Goal: Task Accomplishment & Management: Manage account settings

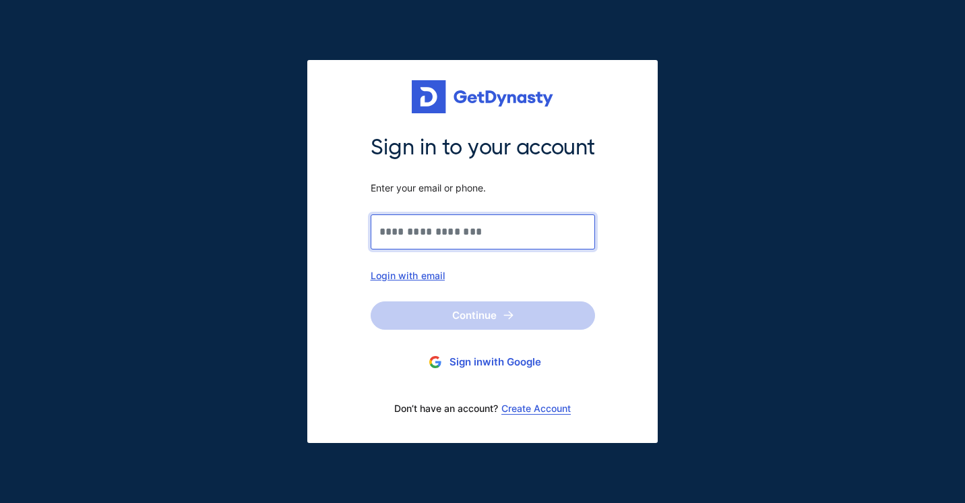
click at [402, 232] on input "Sign in to your account Enter your email or phone." at bounding box center [483, 231] width 224 height 35
click at [405, 276] on div "Login with email" at bounding box center [483, 275] width 224 height 11
click at [433, 230] on input "Sign in to your account Enter your email or phone." at bounding box center [483, 231] width 224 height 35
type input "**********"
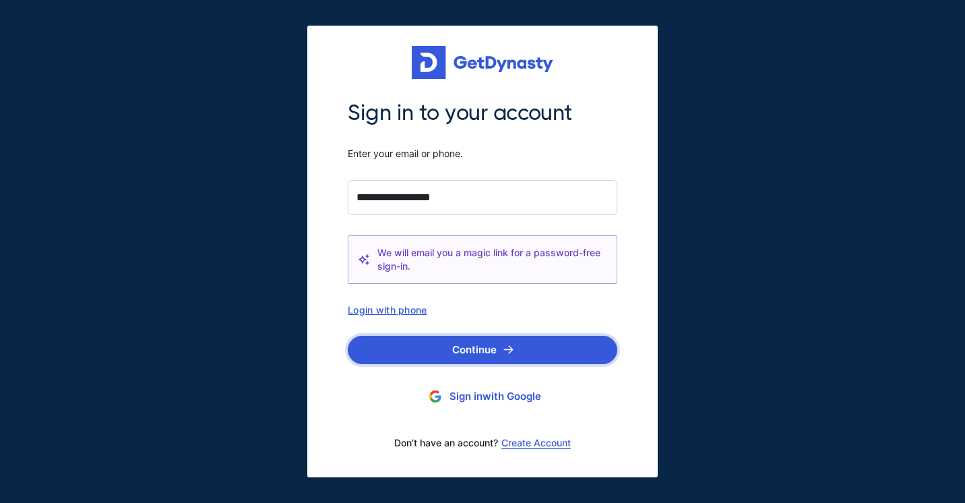
click at [454, 344] on button "Continue" at bounding box center [483, 350] width 270 height 28
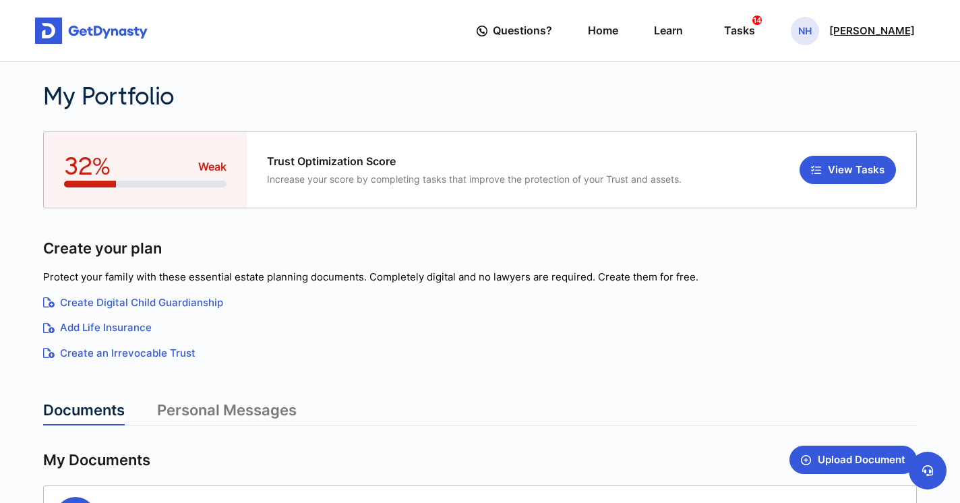
click at [861, 40] on div "NH [PERSON_NAME]" at bounding box center [853, 31] width 124 height 28
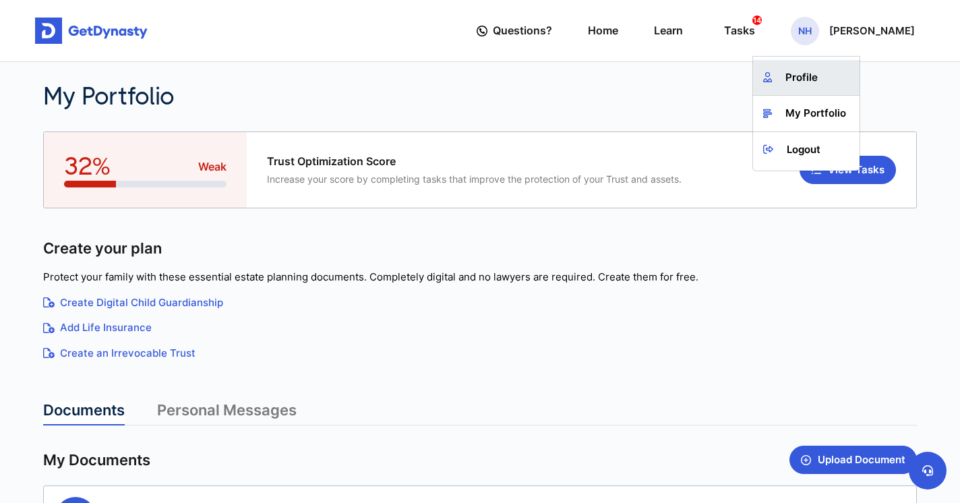
click at [841, 73] on link "Profile" at bounding box center [806, 78] width 106 height 36
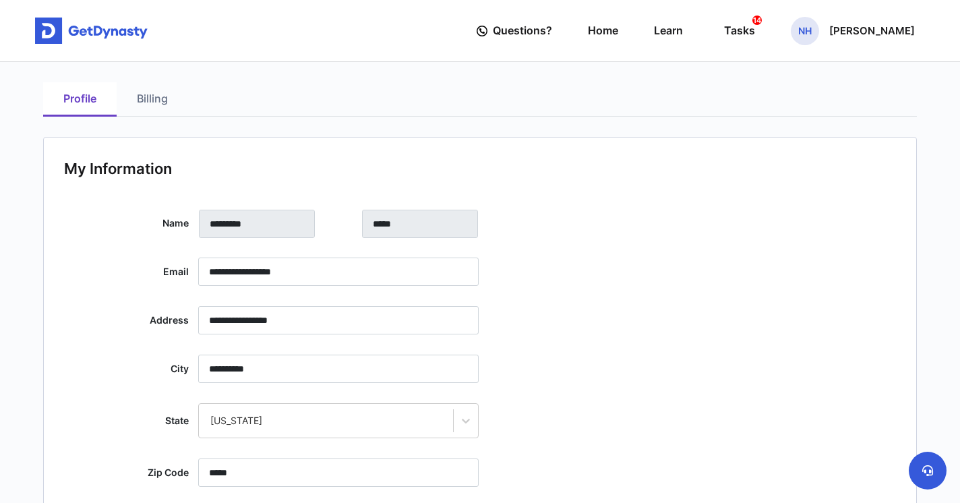
click at [146, 100] on link "Billing" at bounding box center [152, 99] width 71 height 34
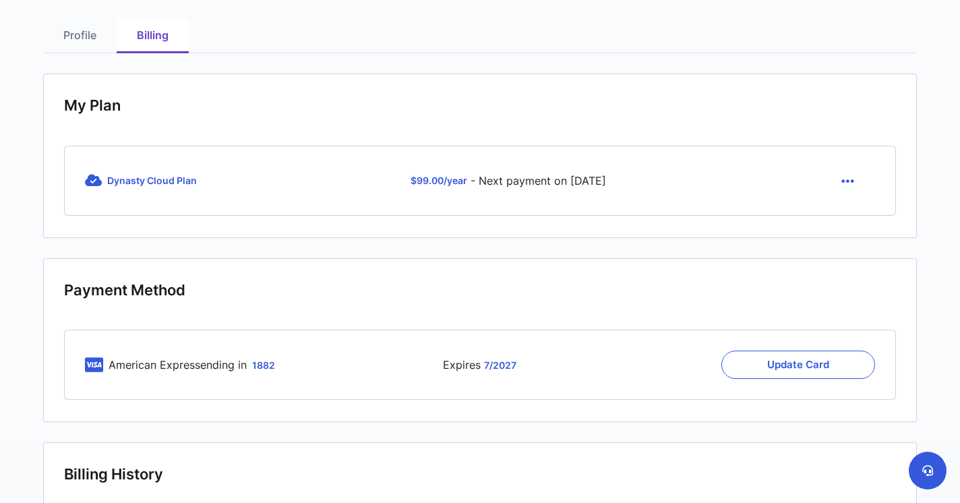
scroll to position [86, 0]
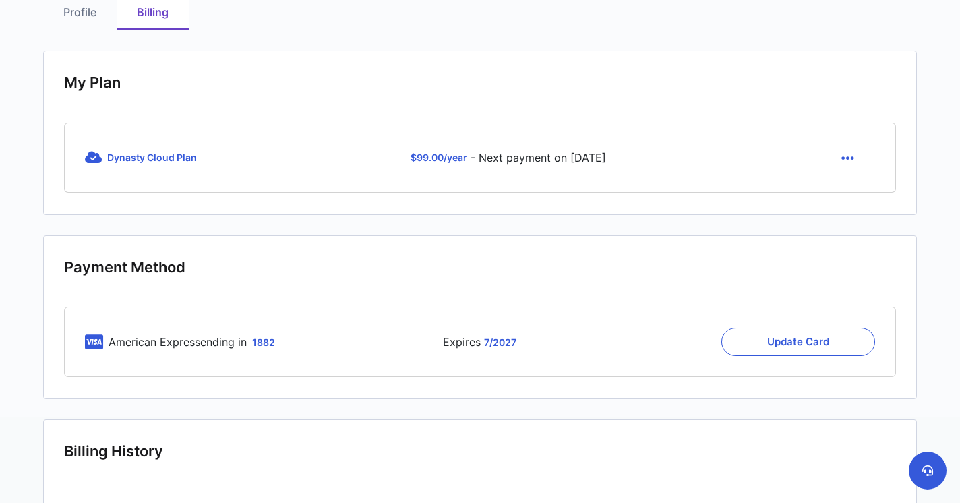
click at [853, 160] on button "button" at bounding box center [847, 158] width 55 height 28
click at [852, 193] on link "Cancel" at bounding box center [849, 190] width 57 height 22
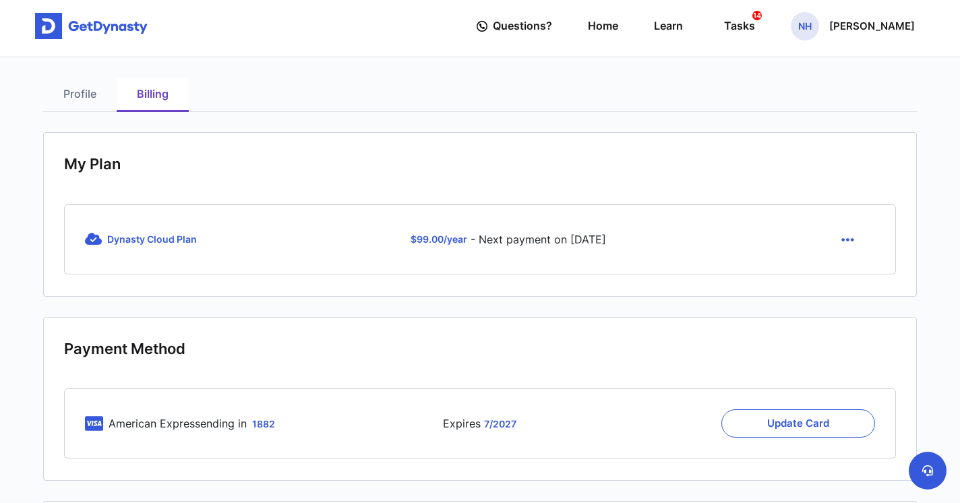
scroll to position [0, 0]
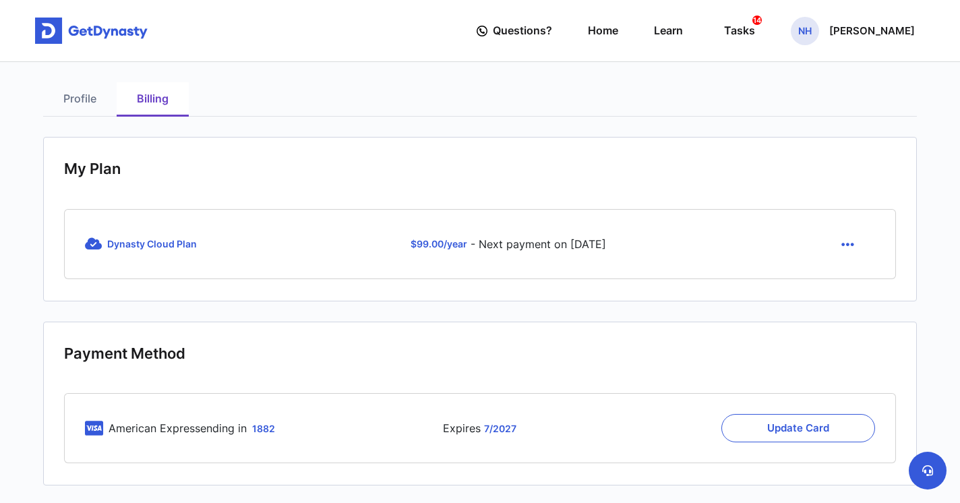
click at [842, 242] on icon "button" at bounding box center [847, 244] width 13 height 15
click at [842, 282] on link "Cancel" at bounding box center [849, 277] width 57 height 22
click at [146, 245] on span "Dynasty Cloud Plan" at bounding box center [152, 243] width 90 height 11
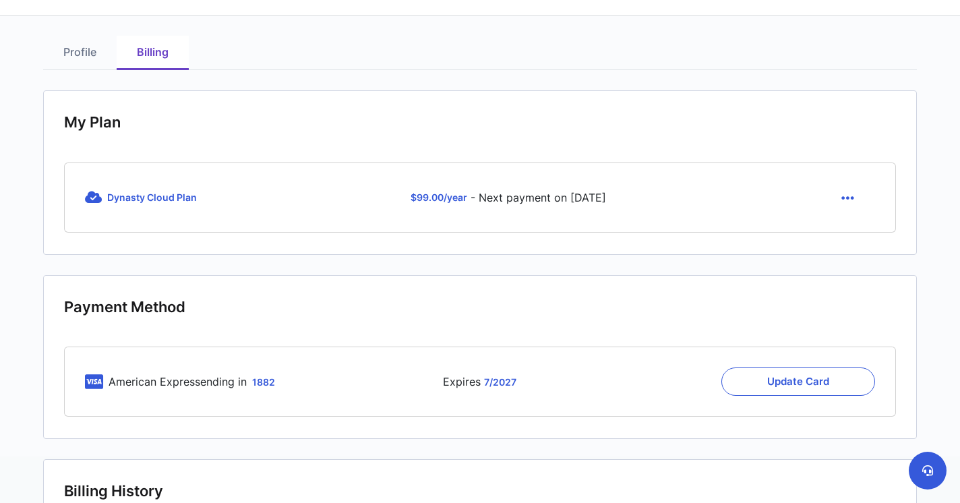
scroll to position [34, 0]
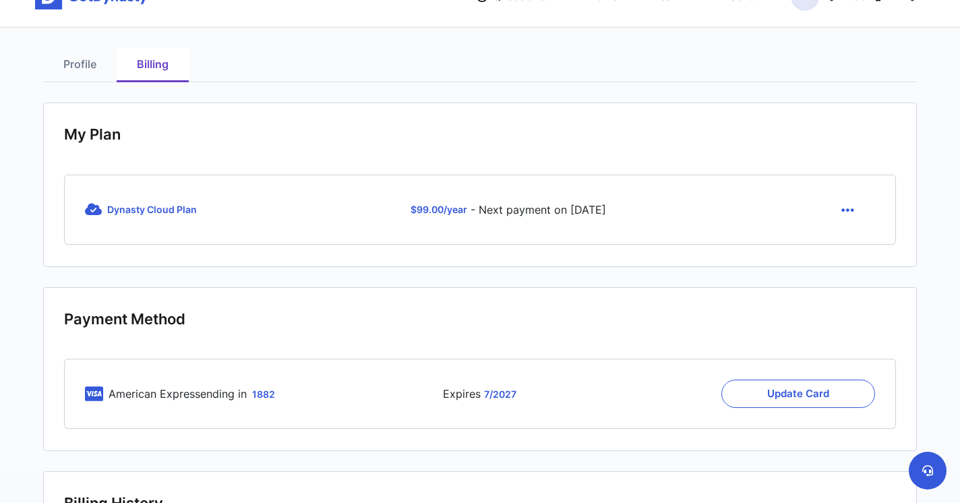
click at [849, 209] on icon "button" at bounding box center [847, 210] width 13 height 15
click at [849, 237] on link "Cancel" at bounding box center [849, 242] width 57 height 22
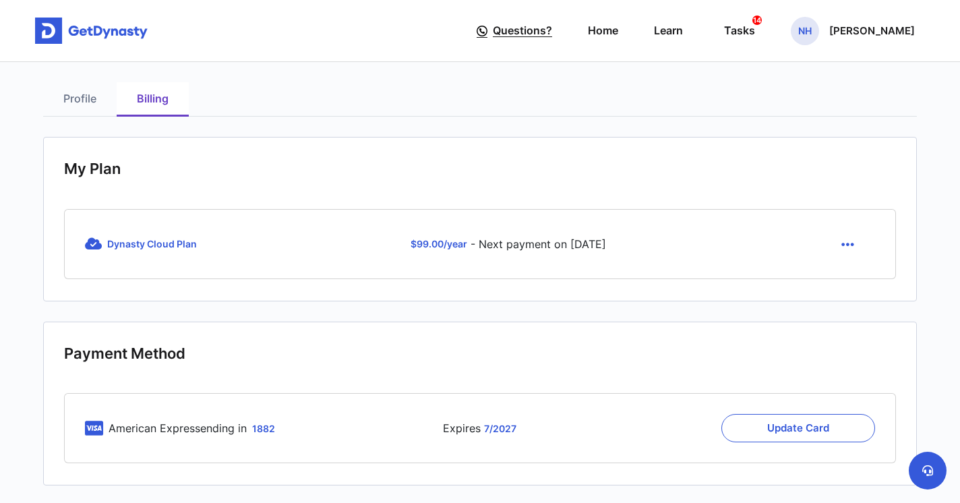
click at [499, 28] on span "Questions?" at bounding box center [522, 30] width 59 height 25
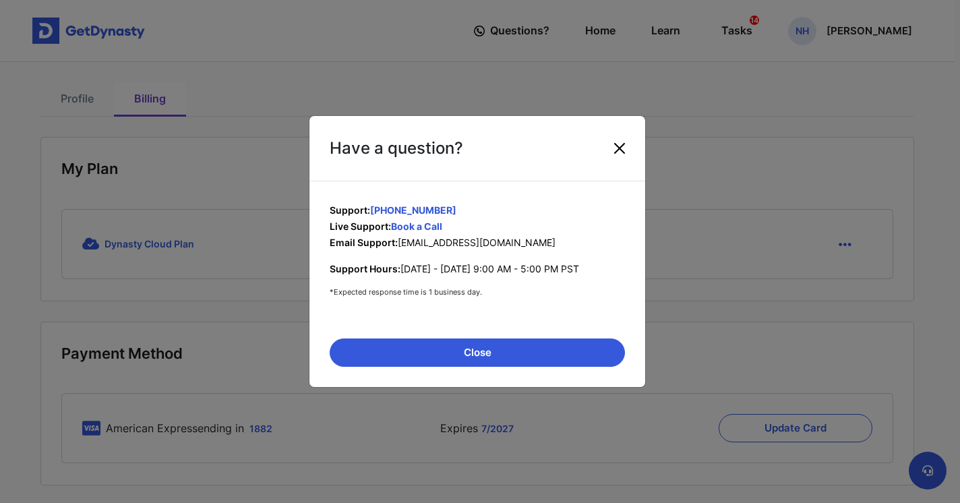
click at [621, 144] on button "Close" at bounding box center [620, 148] width 22 height 22
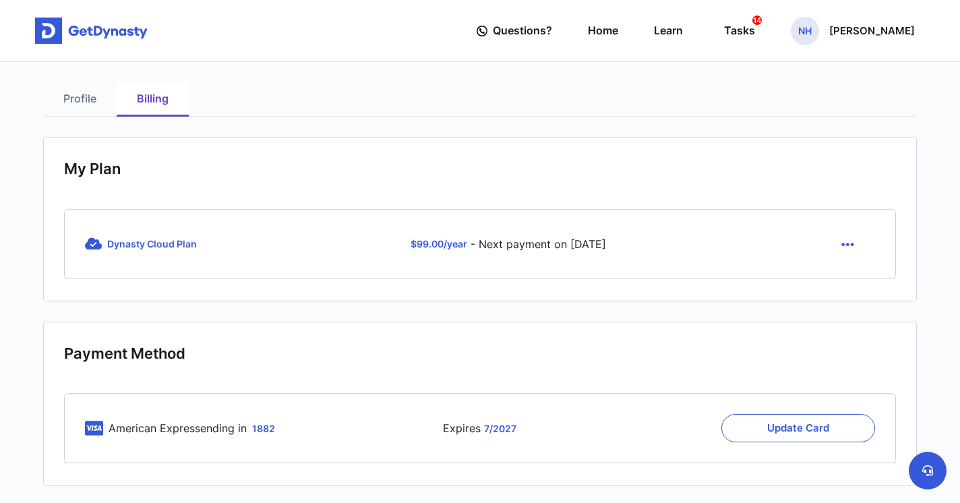
click at [156, 250] on span "Dynasty Cloud Plan" at bounding box center [141, 243] width 112 height 13
click at [168, 239] on span "Dynasty Cloud Plan" at bounding box center [152, 243] width 90 height 11
click at [410, 242] on span "$ 99.00 /year" at bounding box center [438, 243] width 57 height 11
click at [848, 241] on icon "button" at bounding box center [847, 244] width 13 height 15
click at [847, 280] on link "Cancel" at bounding box center [849, 277] width 57 height 22
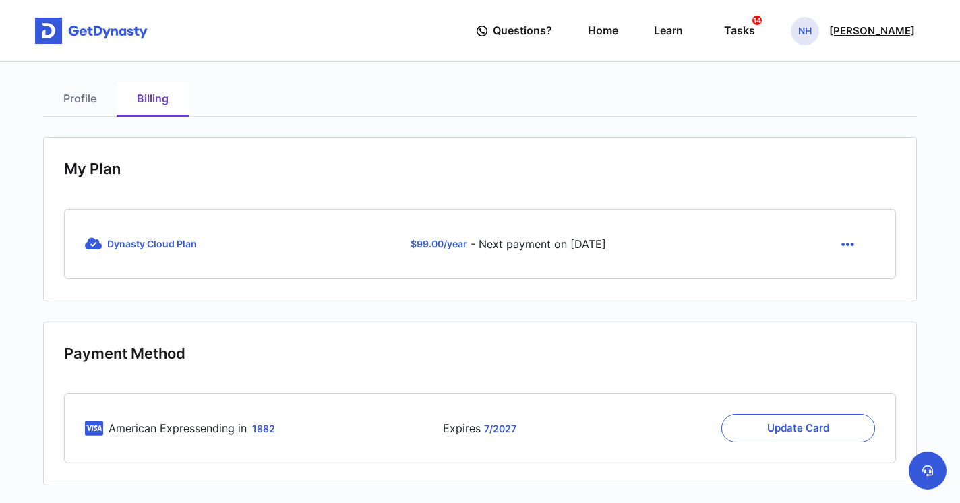
click at [892, 36] on p "[PERSON_NAME]" at bounding box center [872, 31] width 86 height 11
click at [834, 119] on link "My Portfolio" at bounding box center [806, 114] width 106 height 36
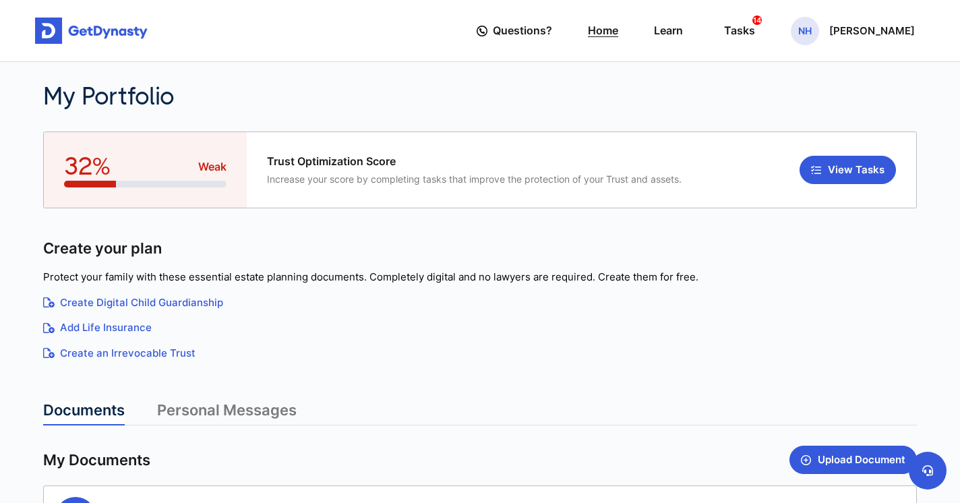
click at [618, 34] on link "Home" at bounding box center [603, 30] width 30 height 38
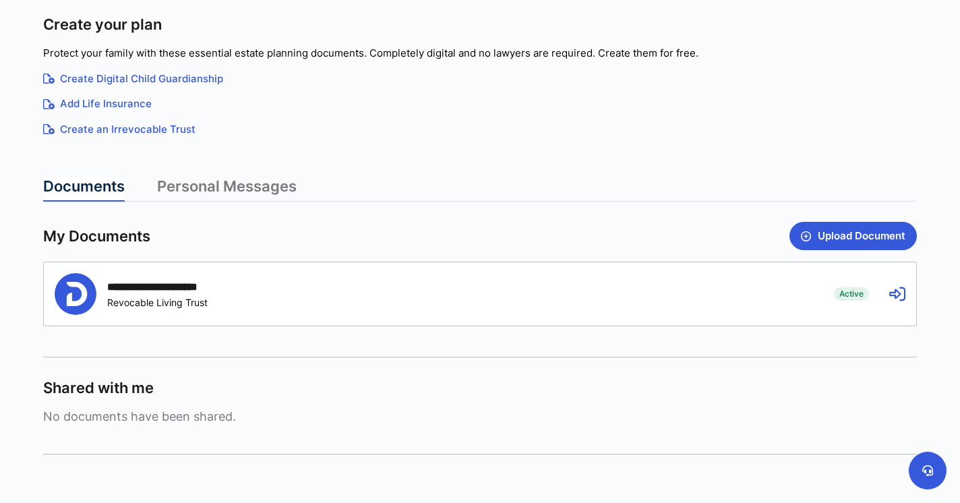
scroll to position [225, 0]
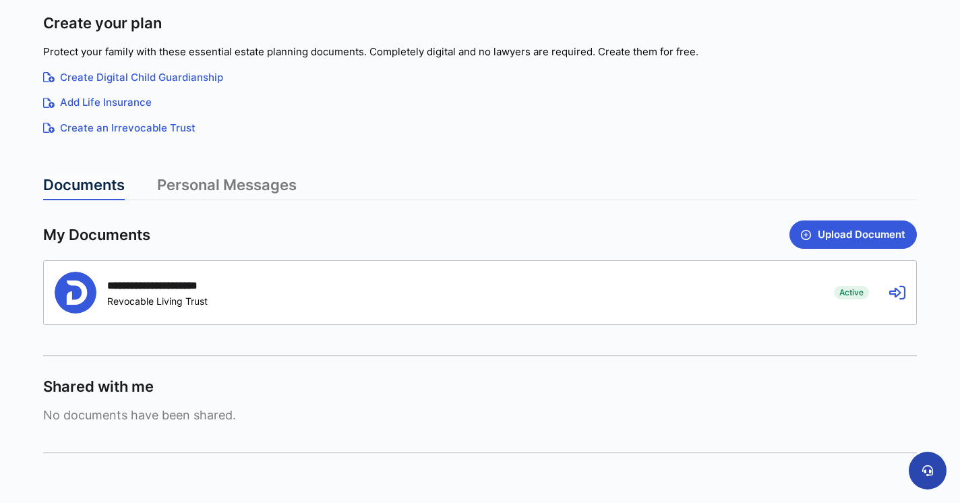
click at [922, 470] on icon at bounding box center [927, 470] width 11 height 11
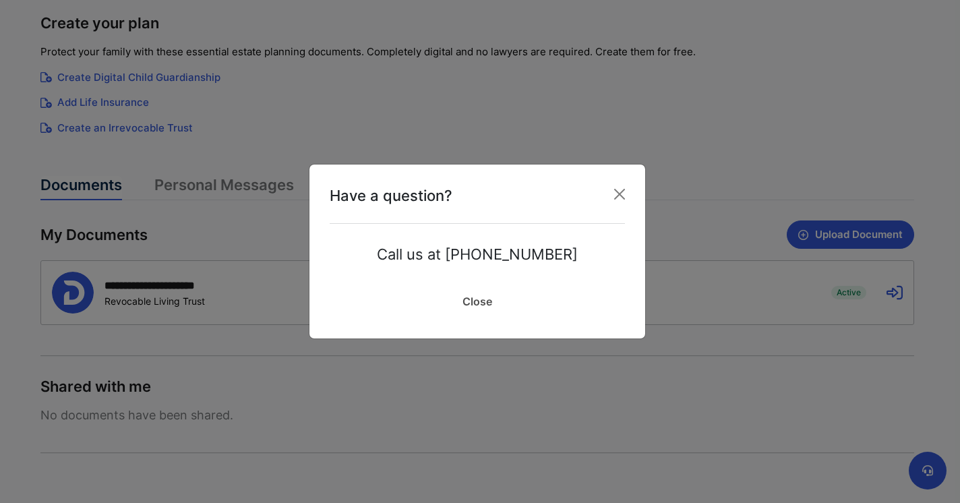
click at [491, 301] on link "Close" at bounding box center [477, 301] width 295 height 34
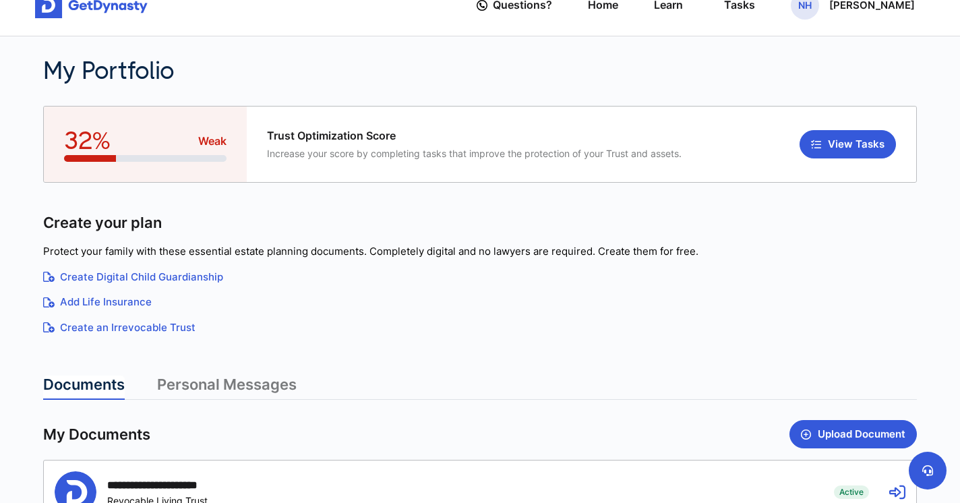
scroll to position [0, 0]
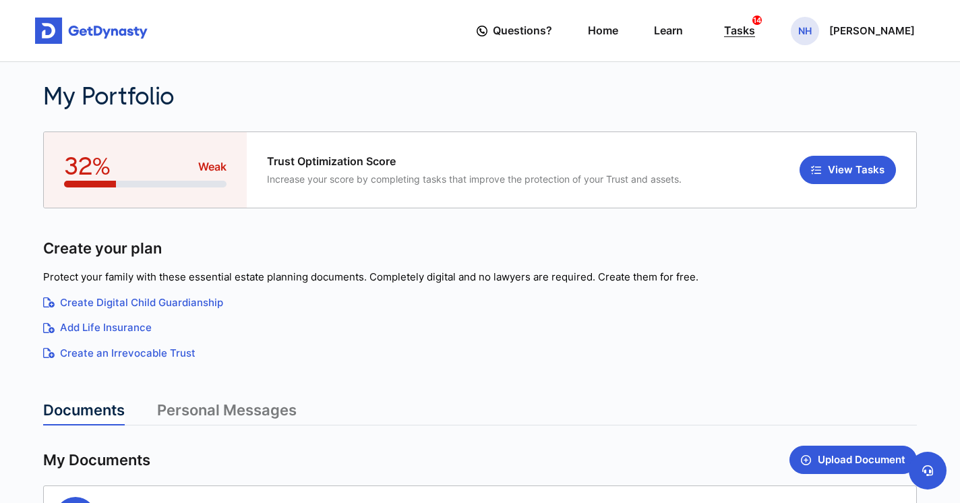
click at [743, 30] on div "Tasks 14" at bounding box center [739, 30] width 31 height 25
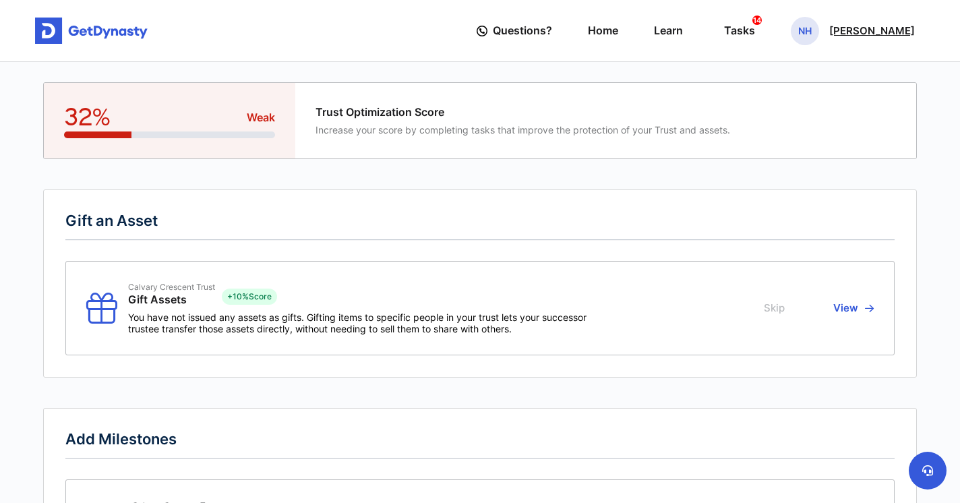
click at [831, 34] on div "NH [PERSON_NAME]" at bounding box center [853, 31] width 124 height 28
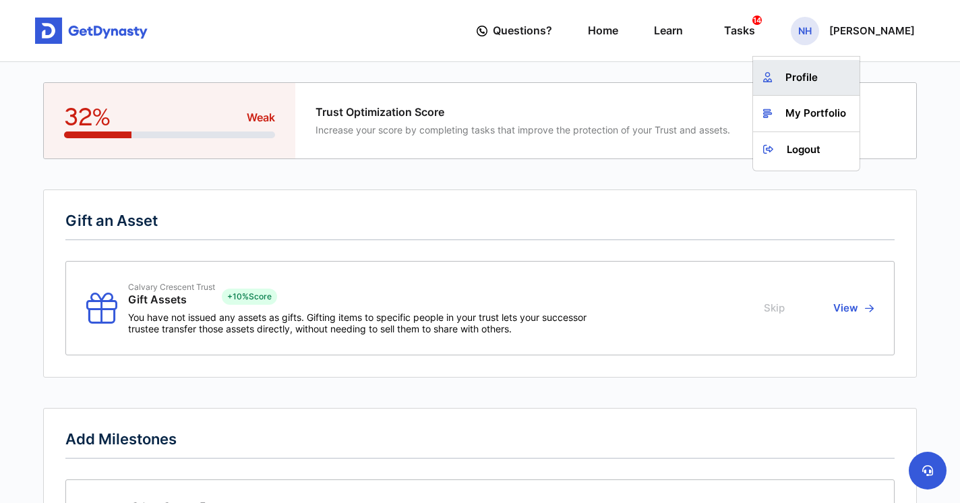
click at [815, 73] on link "Profile" at bounding box center [806, 78] width 106 height 36
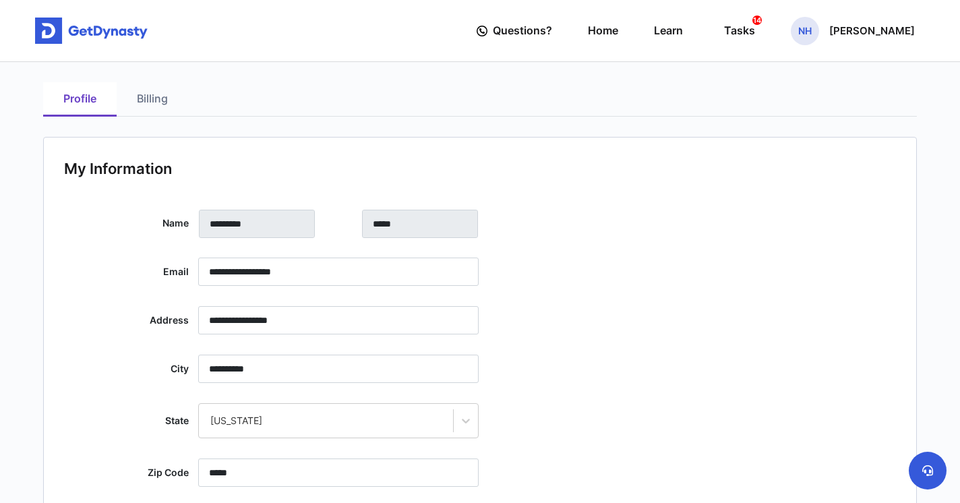
click at [160, 102] on link "Billing" at bounding box center [152, 99] width 71 height 34
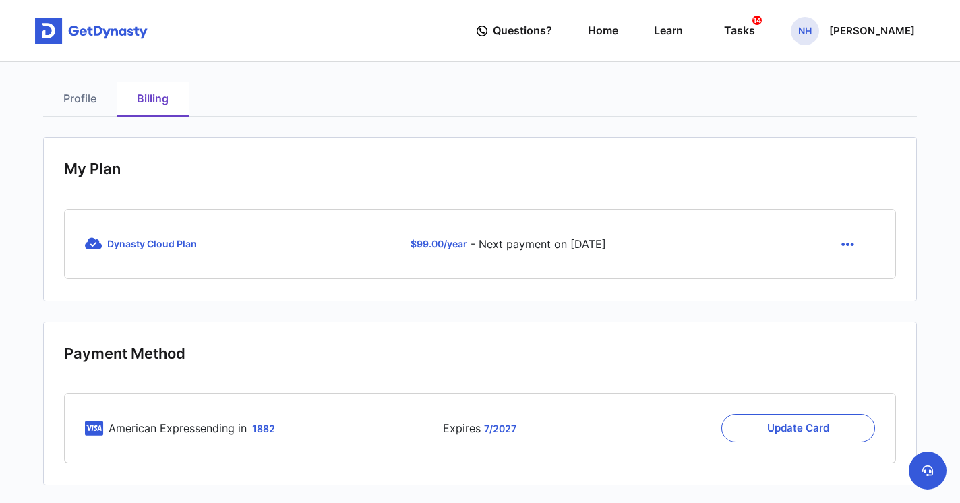
click at [555, 241] on div "$ 99.00 /year - Next payment on [DATE]" at bounding box center [509, 244] width 338 height 28
click at [413, 248] on span "$ 99.00 /year" at bounding box center [438, 243] width 57 height 11
click at [843, 245] on icon "button" at bounding box center [847, 244] width 13 height 15
click at [845, 274] on link "Cancel" at bounding box center [849, 277] width 57 height 22
click at [813, 38] on span "NH" at bounding box center [805, 31] width 28 height 28
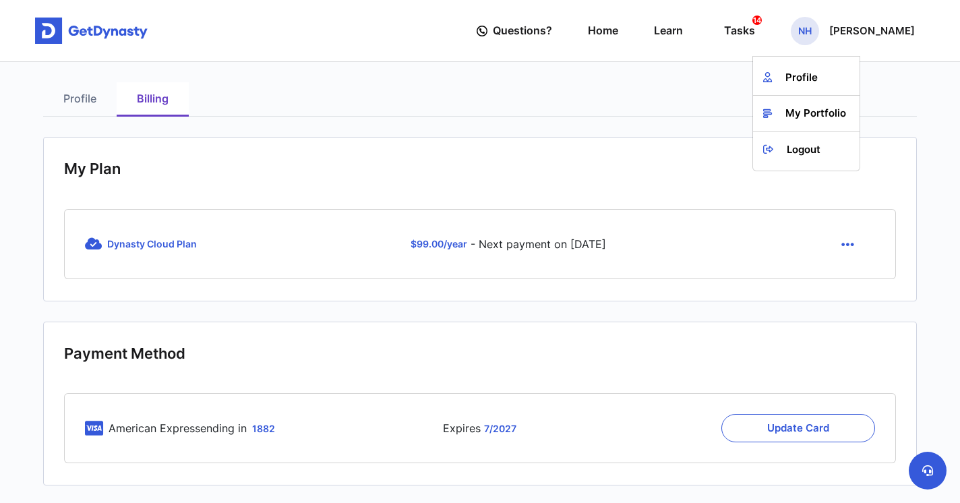
click at [91, 103] on link "Profile" at bounding box center [79, 99] width 73 height 34
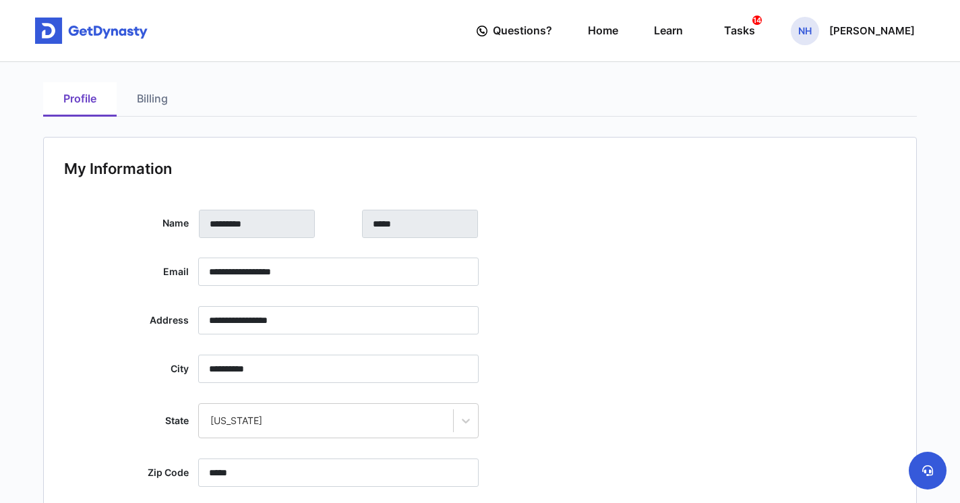
click at [164, 102] on link "Billing" at bounding box center [152, 99] width 71 height 34
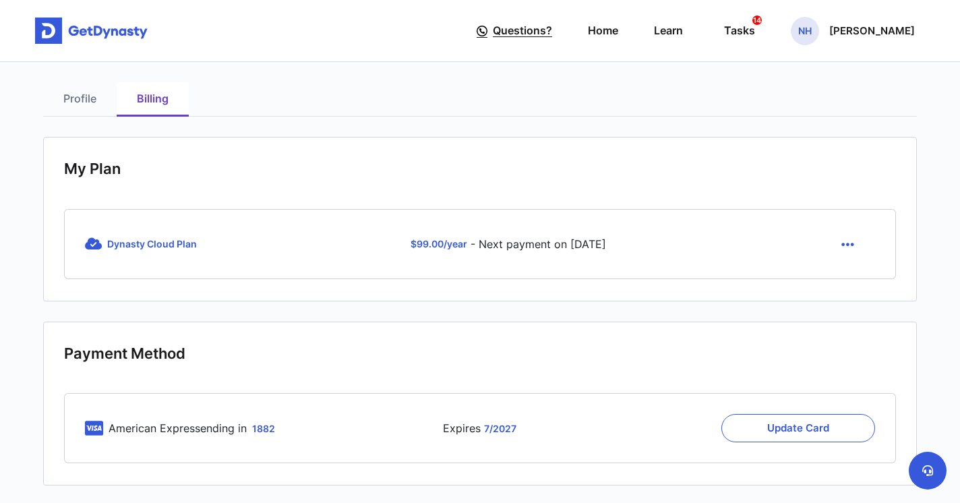
click at [524, 33] on span "Questions?" at bounding box center [522, 30] width 59 height 25
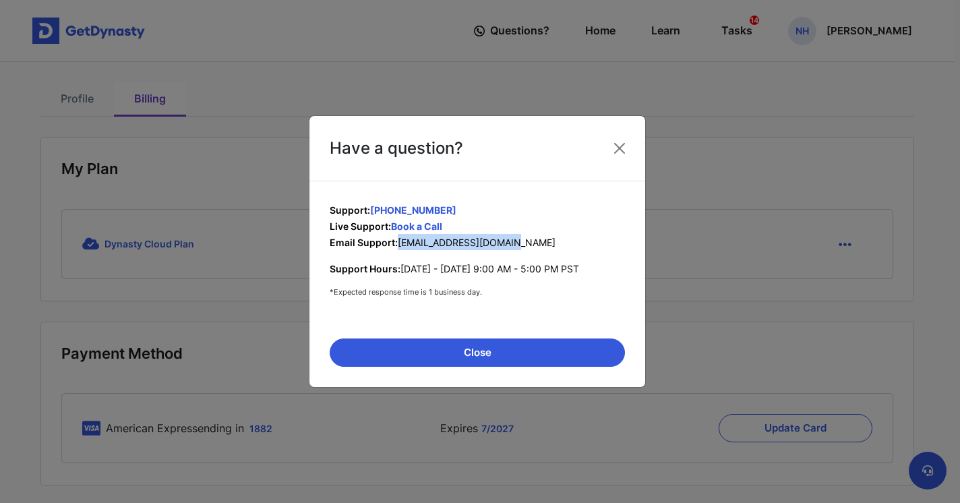
drag, startPoint x: 399, startPoint y: 250, endPoint x: 512, endPoint y: 247, distance: 113.3
click at [512, 247] on span "[EMAIL_ADDRESS][DOMAIN_NAME]" at bounding box center [477, 242] width 158 height 11
copy span "support@getdynasty.com"
click at [557, 359] on button "Close" at bounding box center [477, 352] width 295 height 28
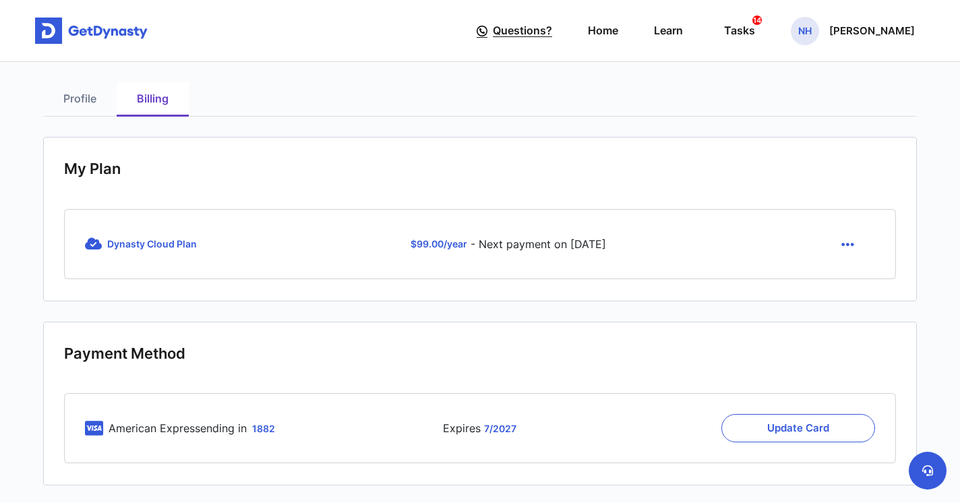
click at [516, 21] on span "Questions?" at bounding box center [522, 30] width 59 height 25
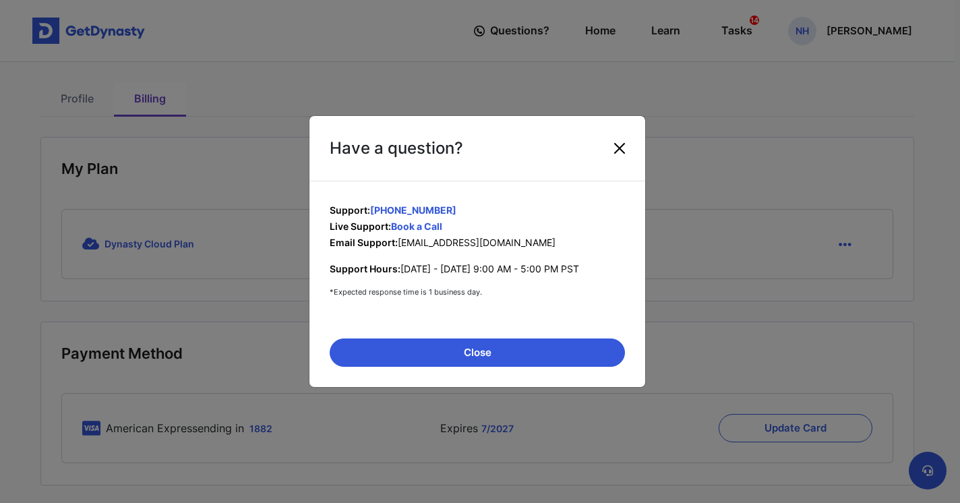
click at [623, 141] on button "Close" at bounding box center [620, 148] width 22 height 22
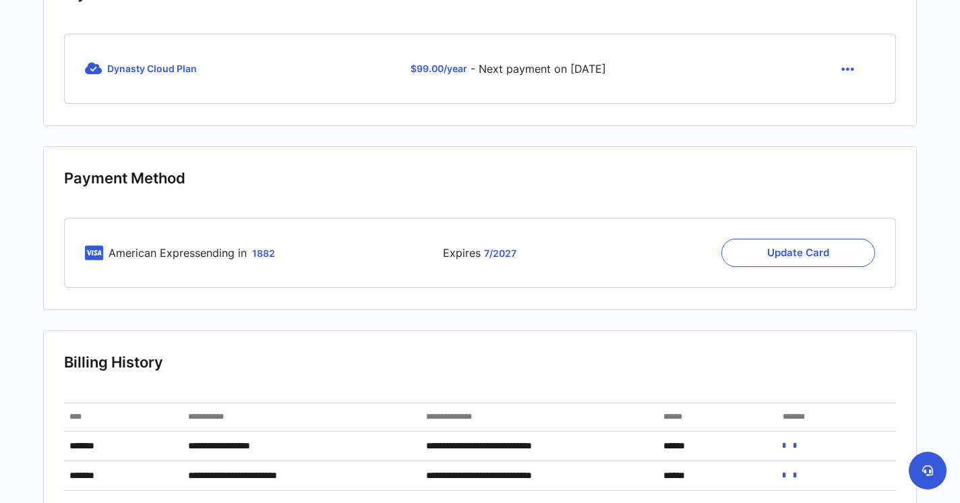
scroll to position [281, 0]
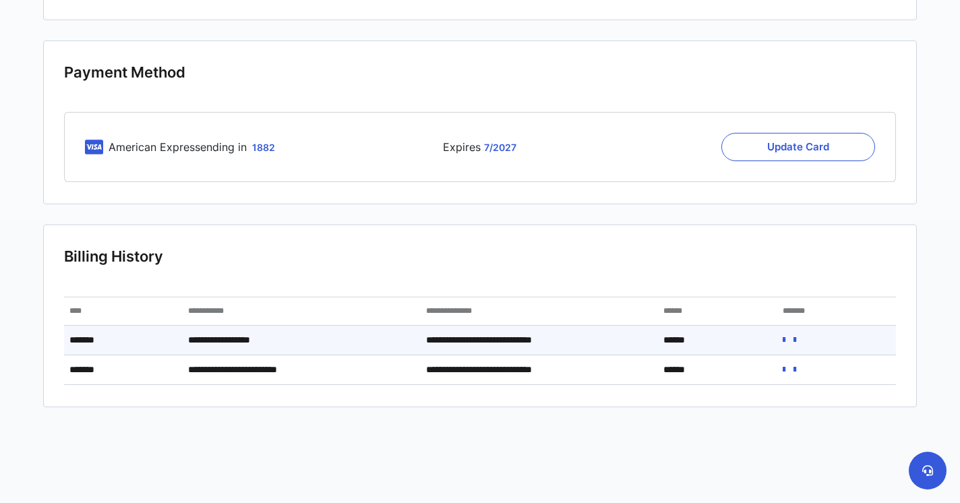
click at [796, 339] on icon at bounding box center [794, 339] width 3 height 9
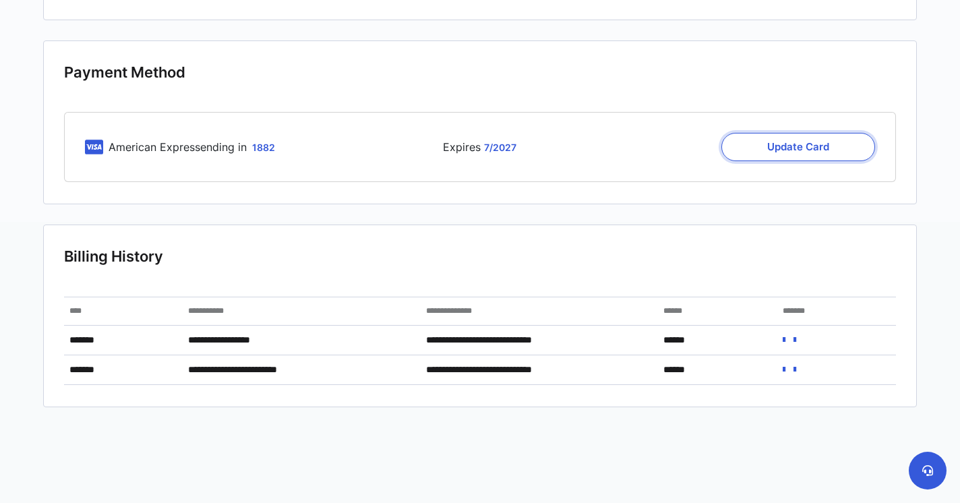
click at [760, 144] on button "Update Card" at bounding box center [798, 147] width 154 height 28
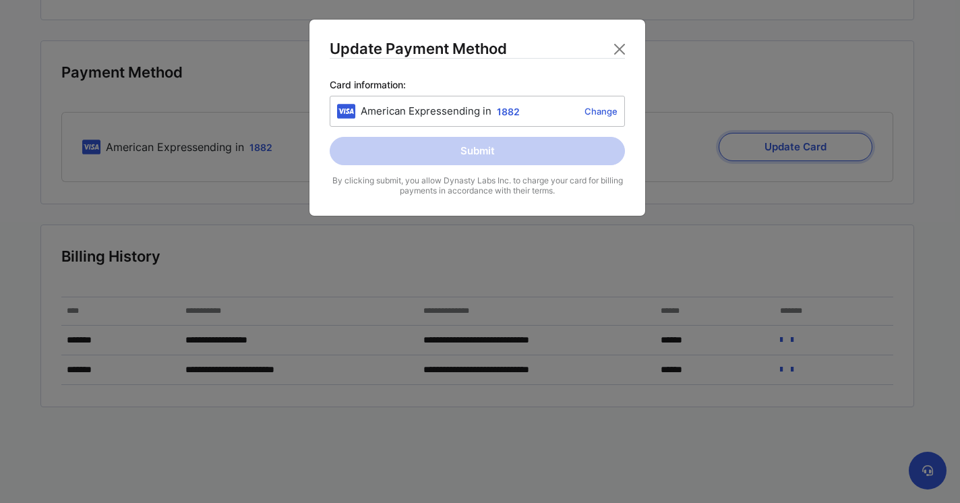
scroll to position [280, 0]
click at [609, 113] on link "Change" at bounding box center [571, 111] width 92 height 11
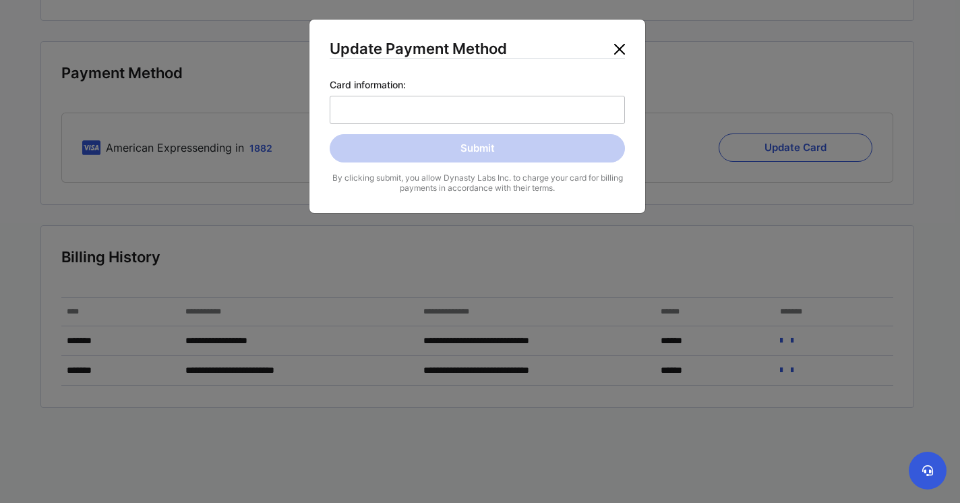
click at [623, 50] on button "Close" at bounding box center [620, 49] width 22 height 22
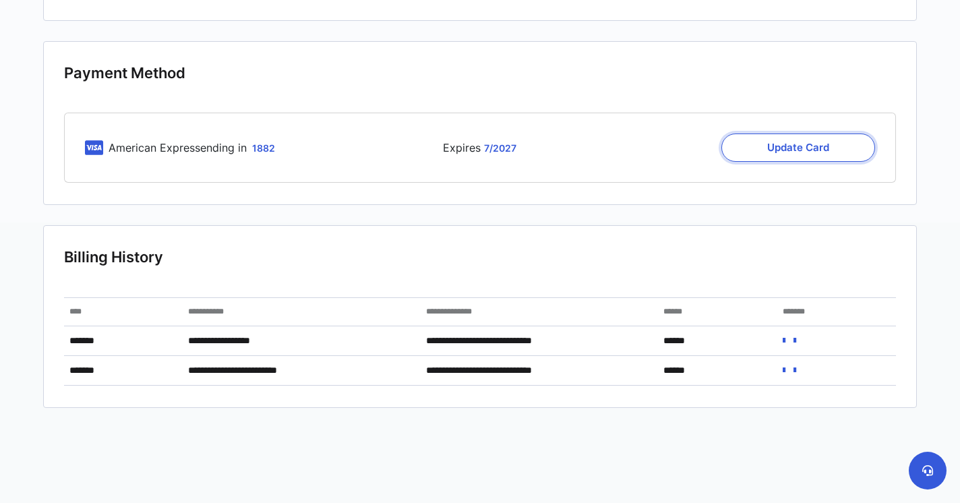
click at [738, 142] on button "Update Card" at bounding box center [798, 147] width 154 height 28
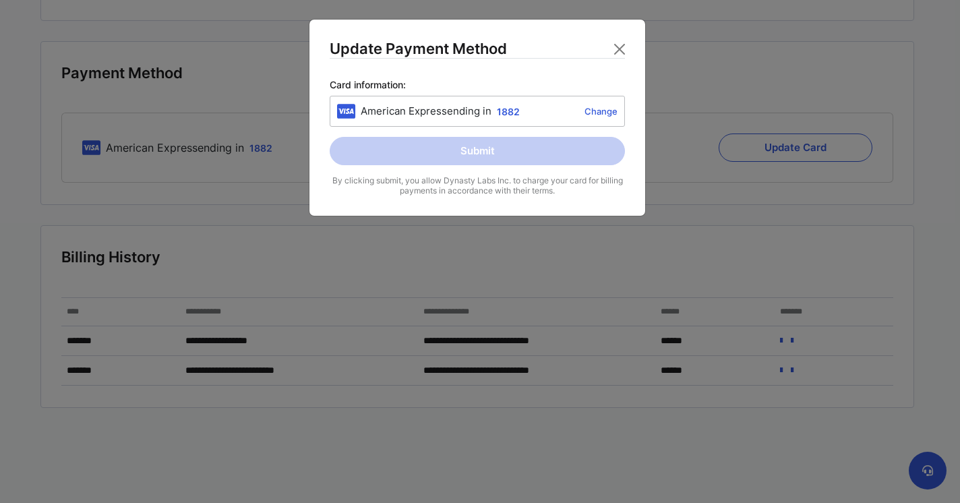
click at [590, 116] on link "Change" at bounding box center [571, 111] width 92 height 11
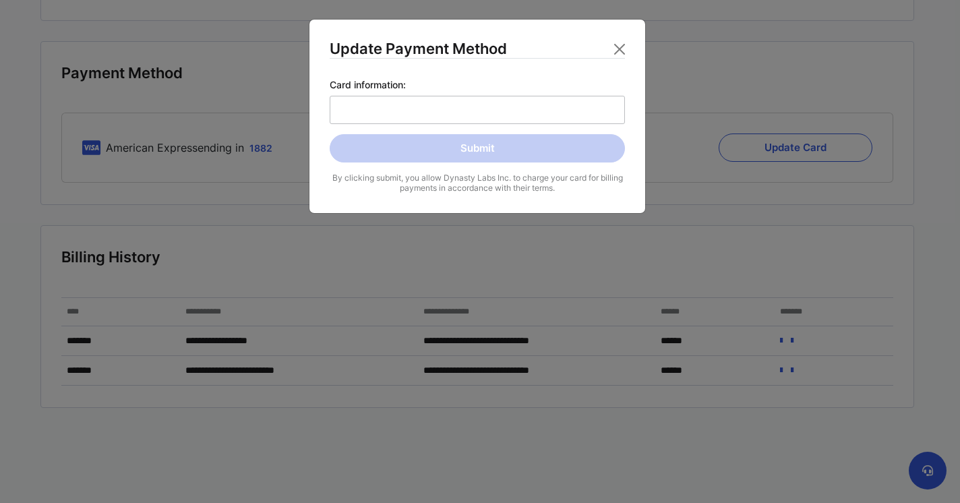
click at [809, 95] on div "Update Payment Method Card information: Submit By clicking submit, you allow Dy…" at bounding box center [480, 251] width 960 height 503
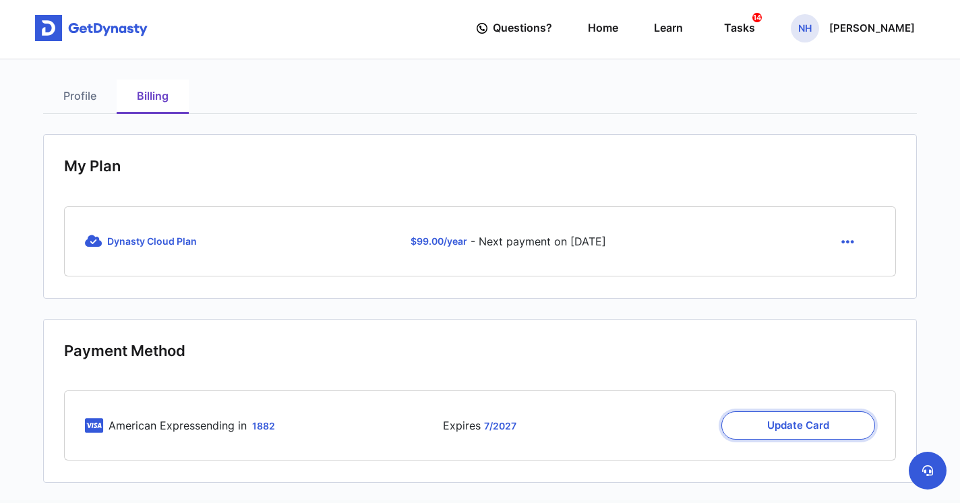
scroll to position [0, 0]
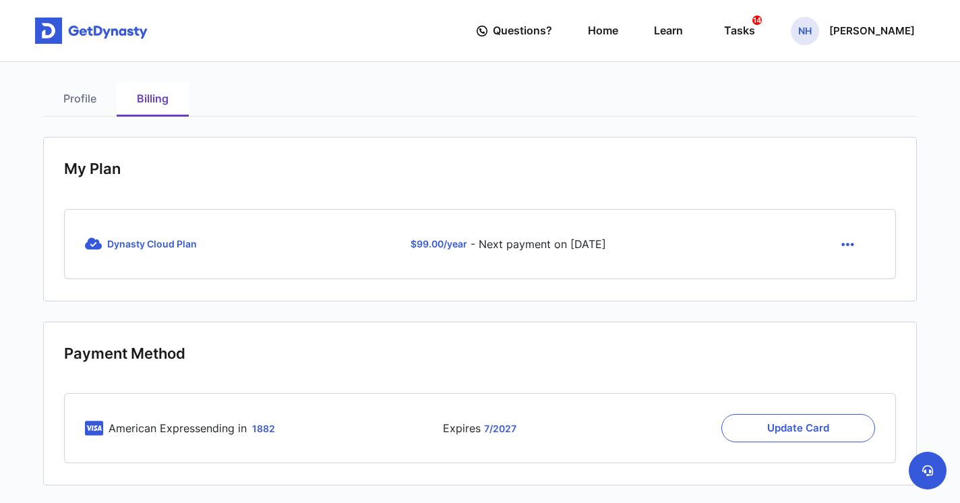
click at [80, 94] on link "Profile" at bounding box center [79, 99] width 73 height 34
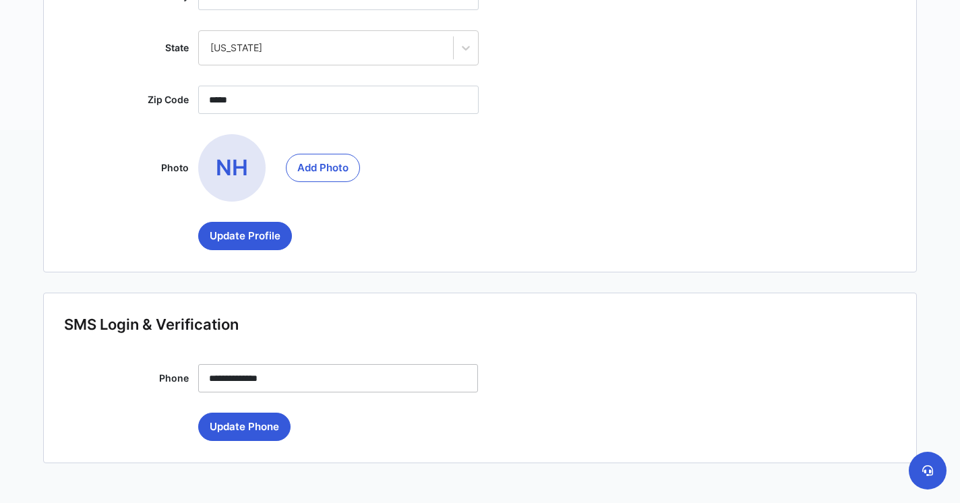
scroll to position [374, 0]
